Goal: Task Accomplishment & Management: Manage account settings

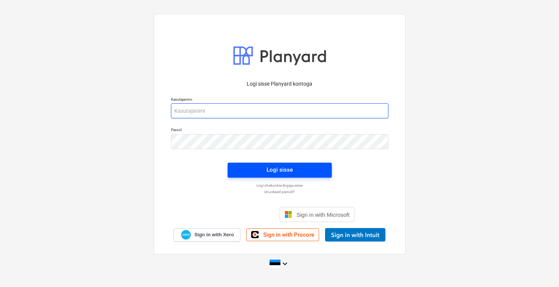
type input "[PERSON_NAME][EMAIL_ADDRESS][DOMAIN_NAME]"
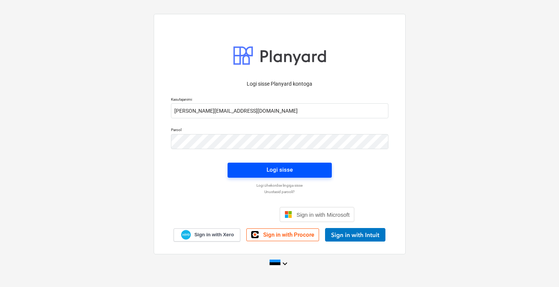
click at [303, 165] on span "Logi sisse" at bounding box center [280, 170] width 86 height 10
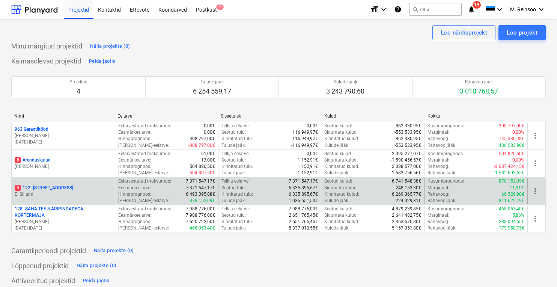
click at [39, 187] on p "5 122 - [STREET_ADDRESS]" at bounding box center [44, 188] width 59 height 6
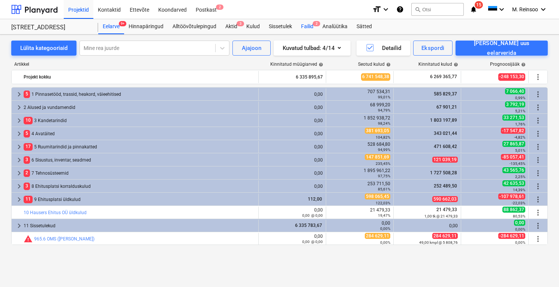
click at [314, 24] on span "2" at bounding box center [317, 23] width 8 height 5
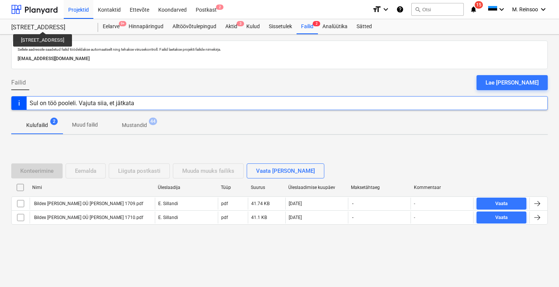
click at [31, 24] on div "[STREET_ADDRESS]" at bounding box center [50, 28] width 78 height 8
click at [542, 8] on icon "keyboard_arrow_down" at bounding box center [543, 9] width 9 height 9
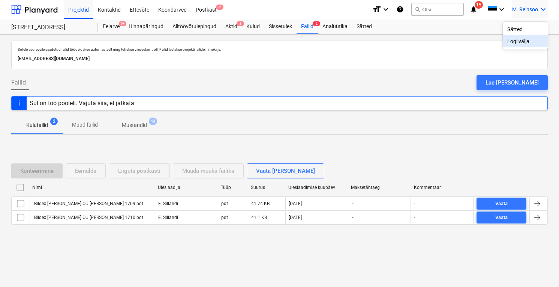
click at [516, 44] on div "Logi välja" at bounding box center [525, 41] width 45 height 12
